Goal: Information Seeking & Learning: Learn about a topic

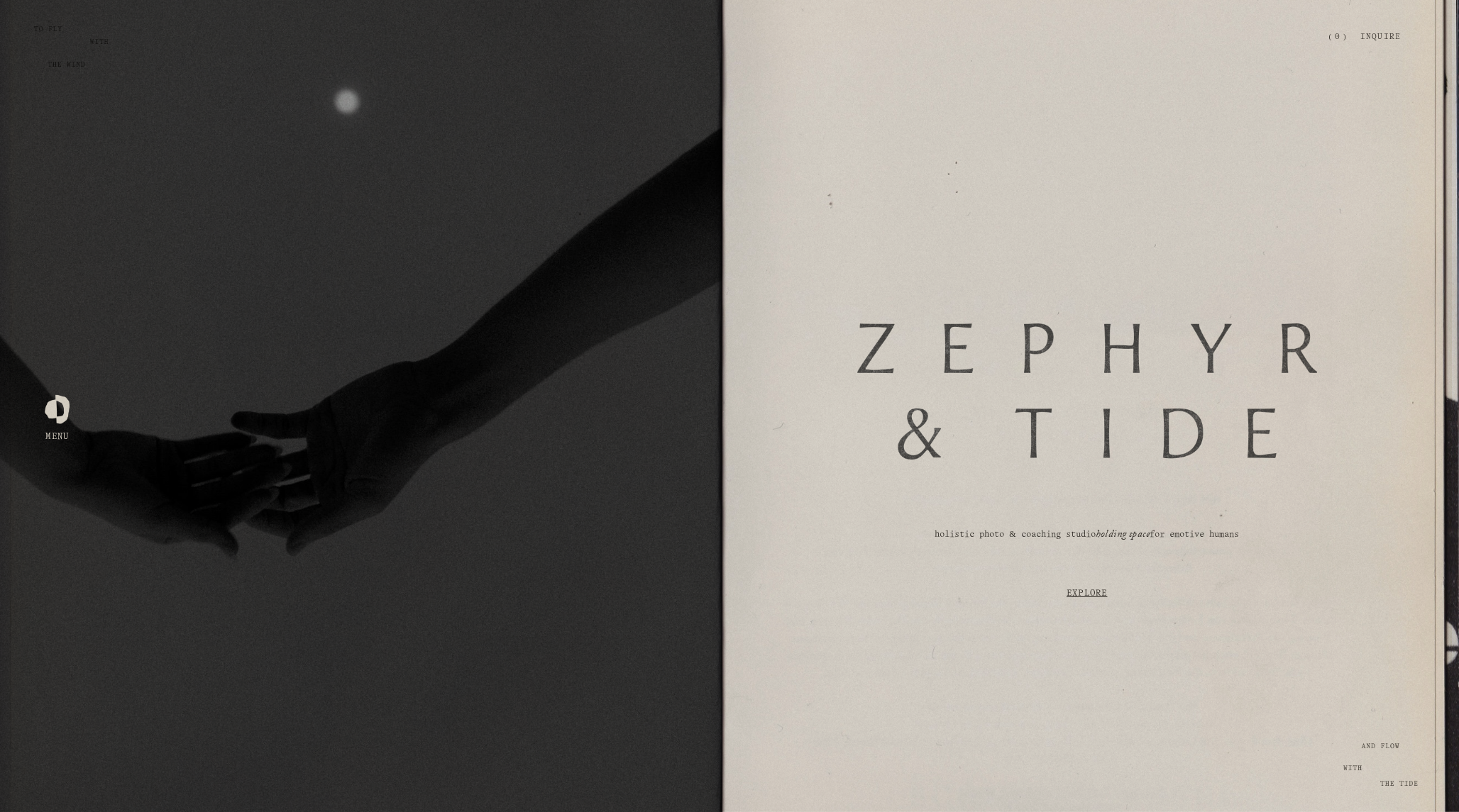
click at [47, 412] on div at bounding box center [57, 406] width 25 height 25
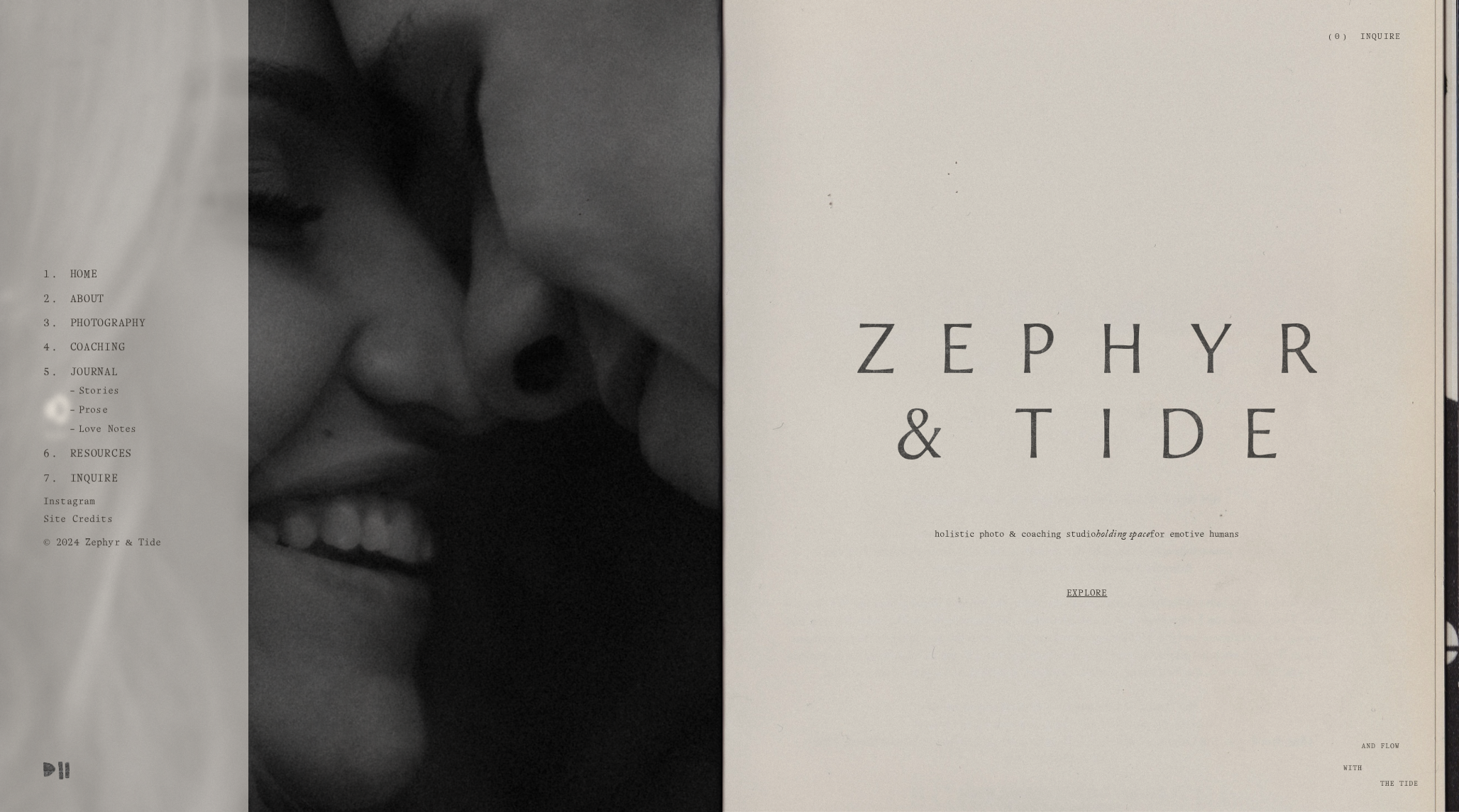
click at [113, 454] on link "Resources" at bounding box center [100, 454] width 73 height 24
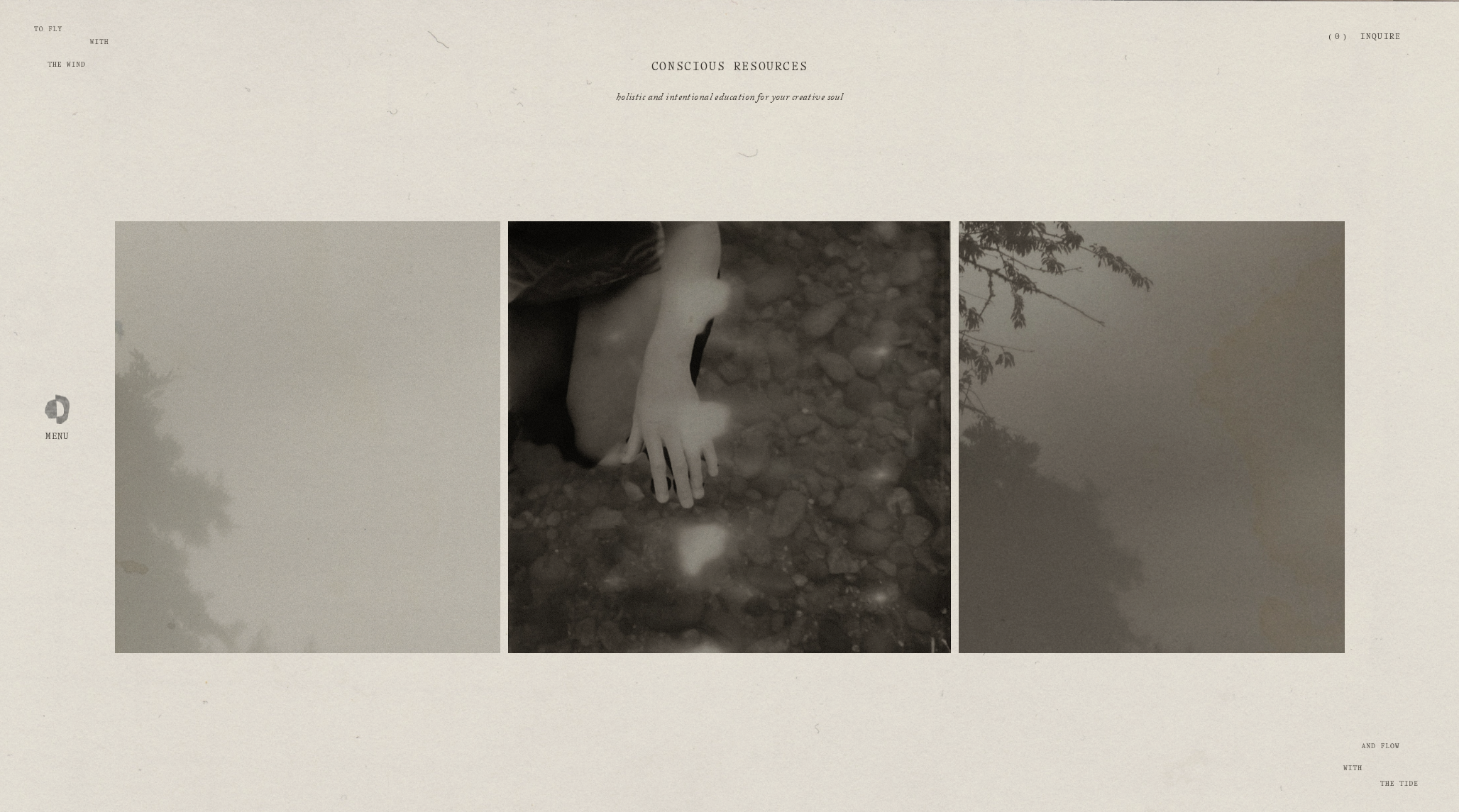
scroll to position [138, 0]
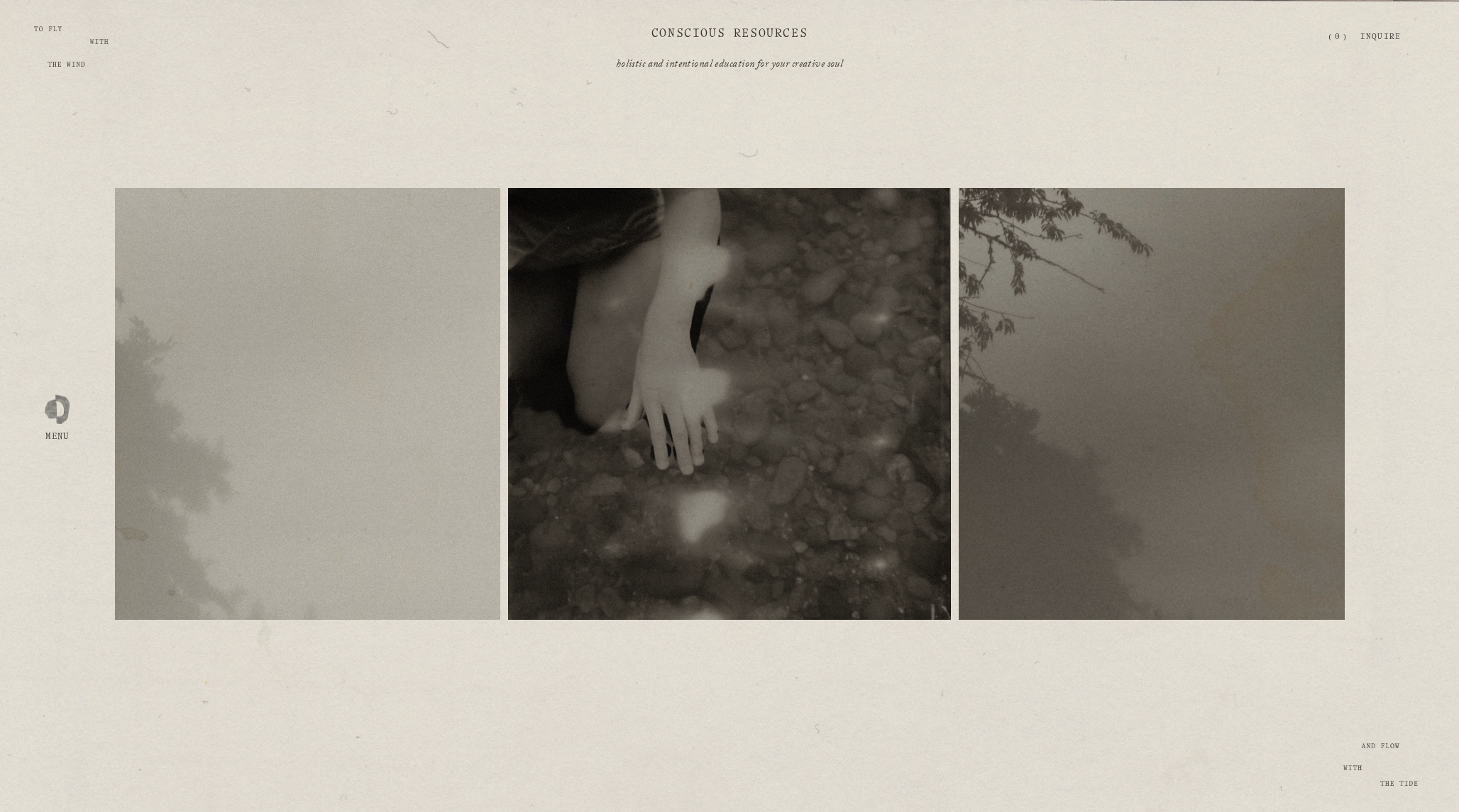
click at [54, 419] on div at bounding box center [57, 406] width 25 height 25
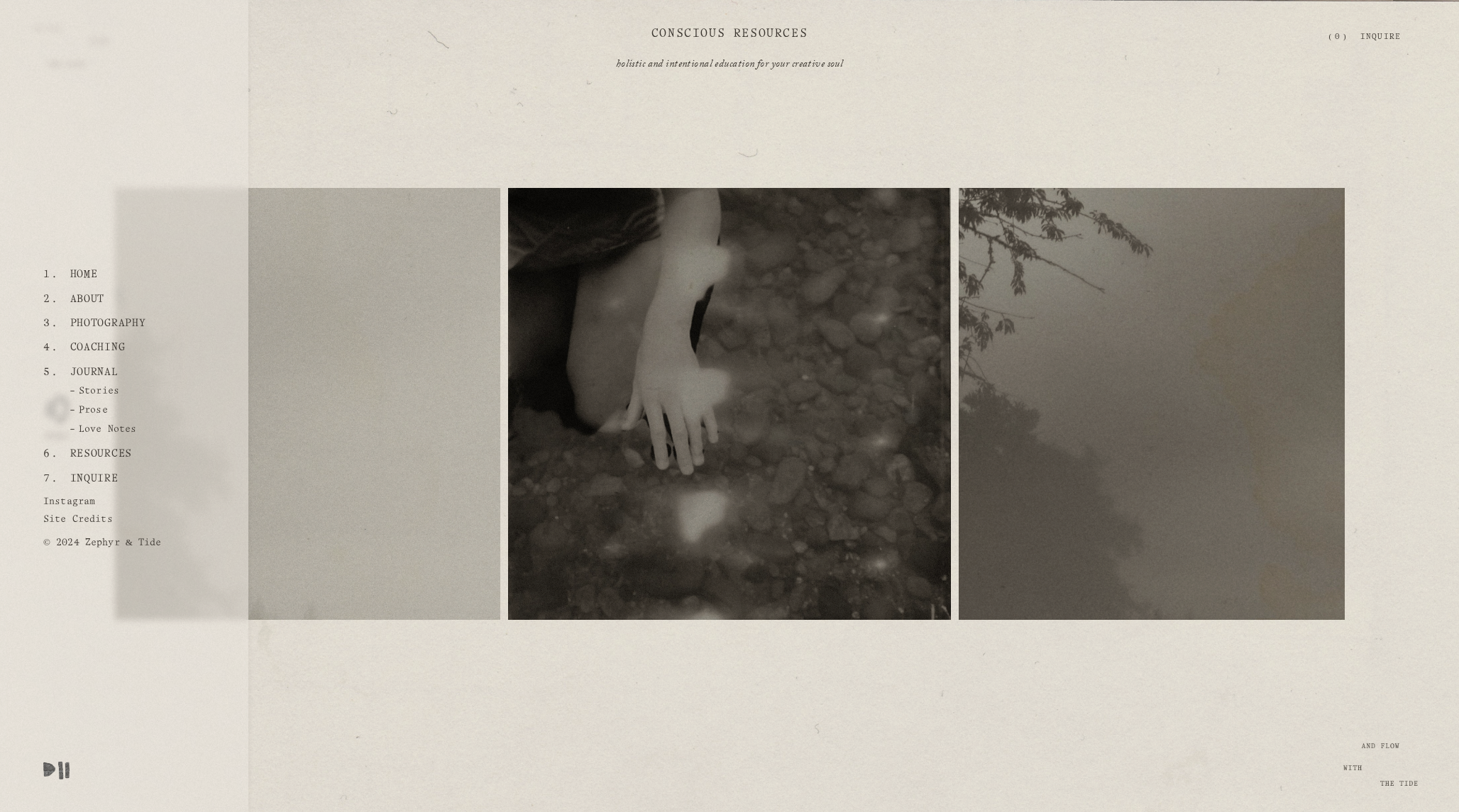
click at [109, 328] on link "Photography" at bounding box center [108, 323] width 87 height 24
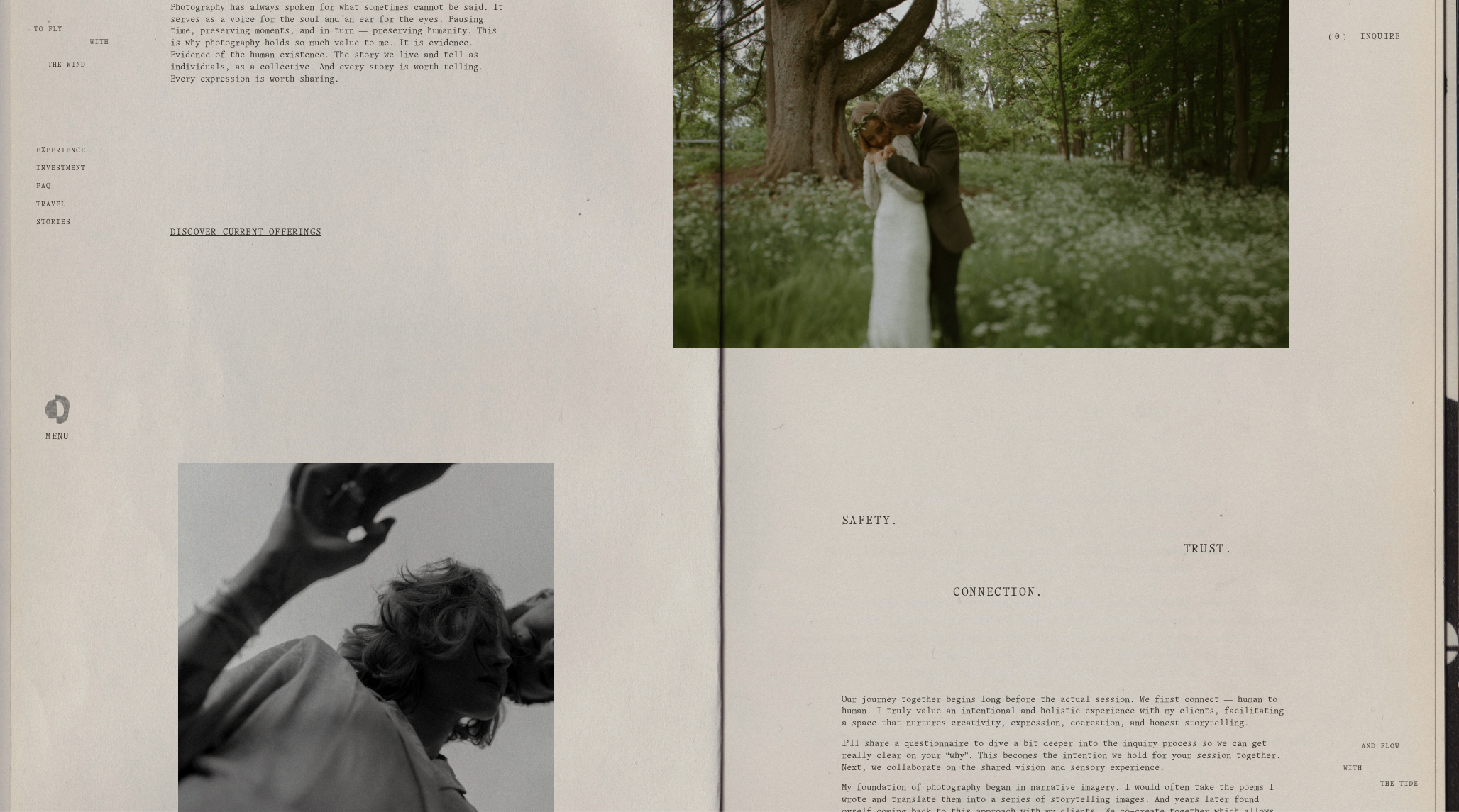
click at [247, 226] on link "Discover current offerings" at bounding box center [246, 232] width 152 height 27
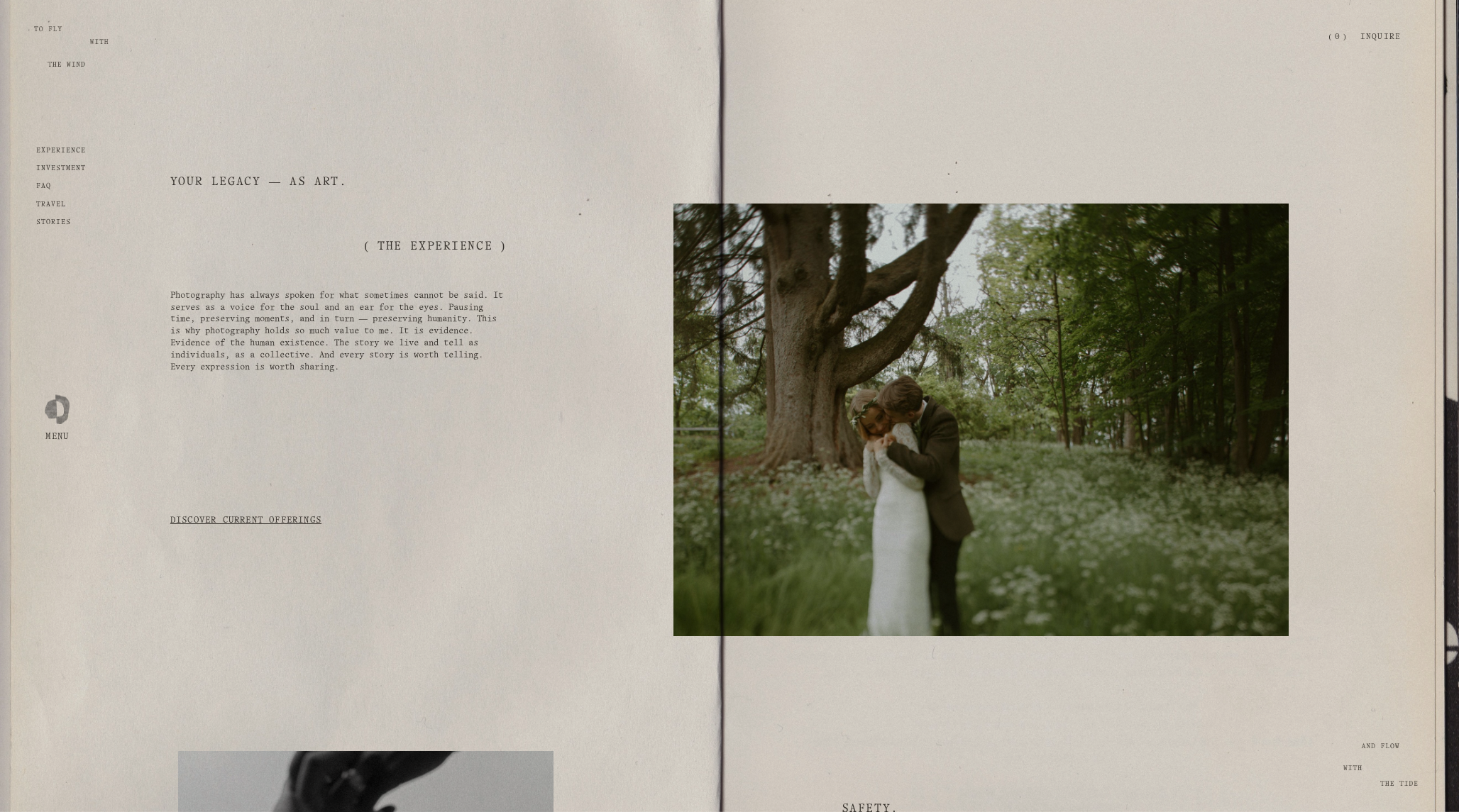
click at [268, 178] on h1 "Your Legacy — as art." at bounding box center [366, 182] width 392 height 15
